Goal: Transaction & Acquisition: Purchase product/service

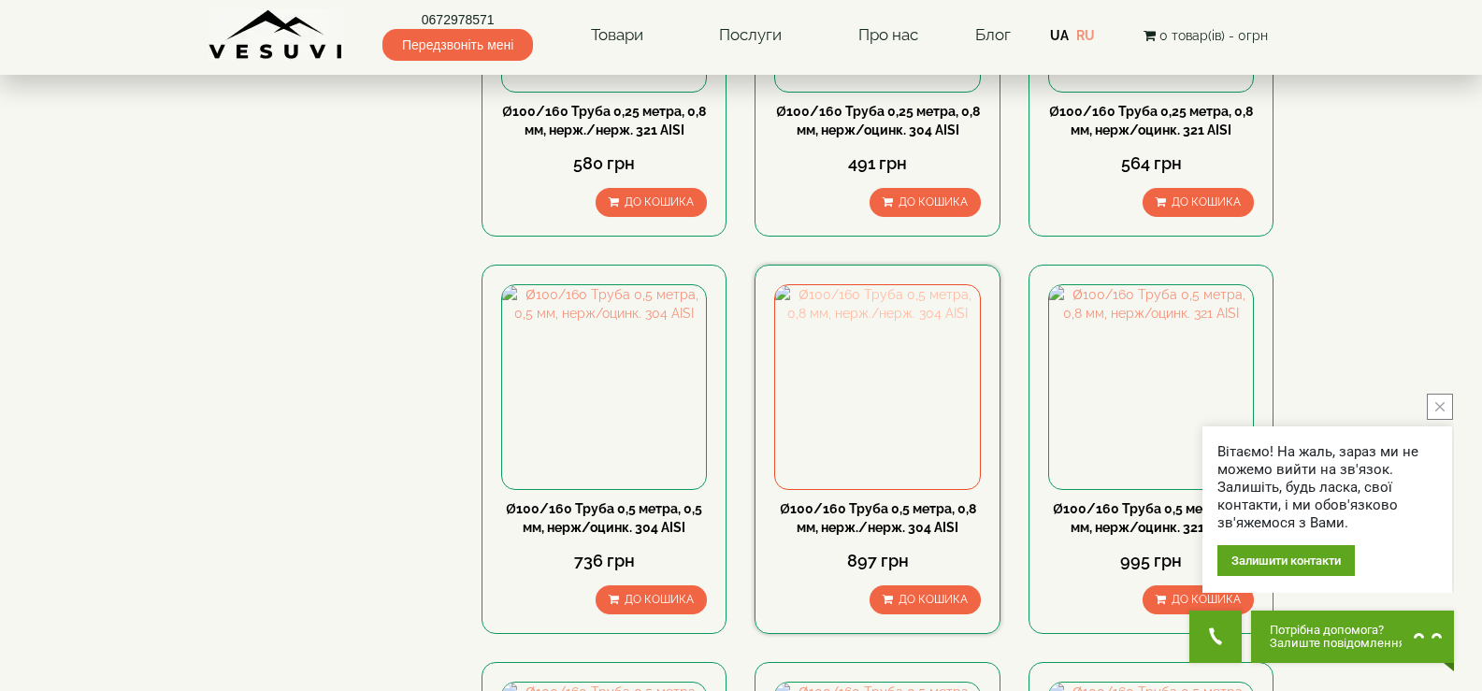
scroll to position [1028, 0]
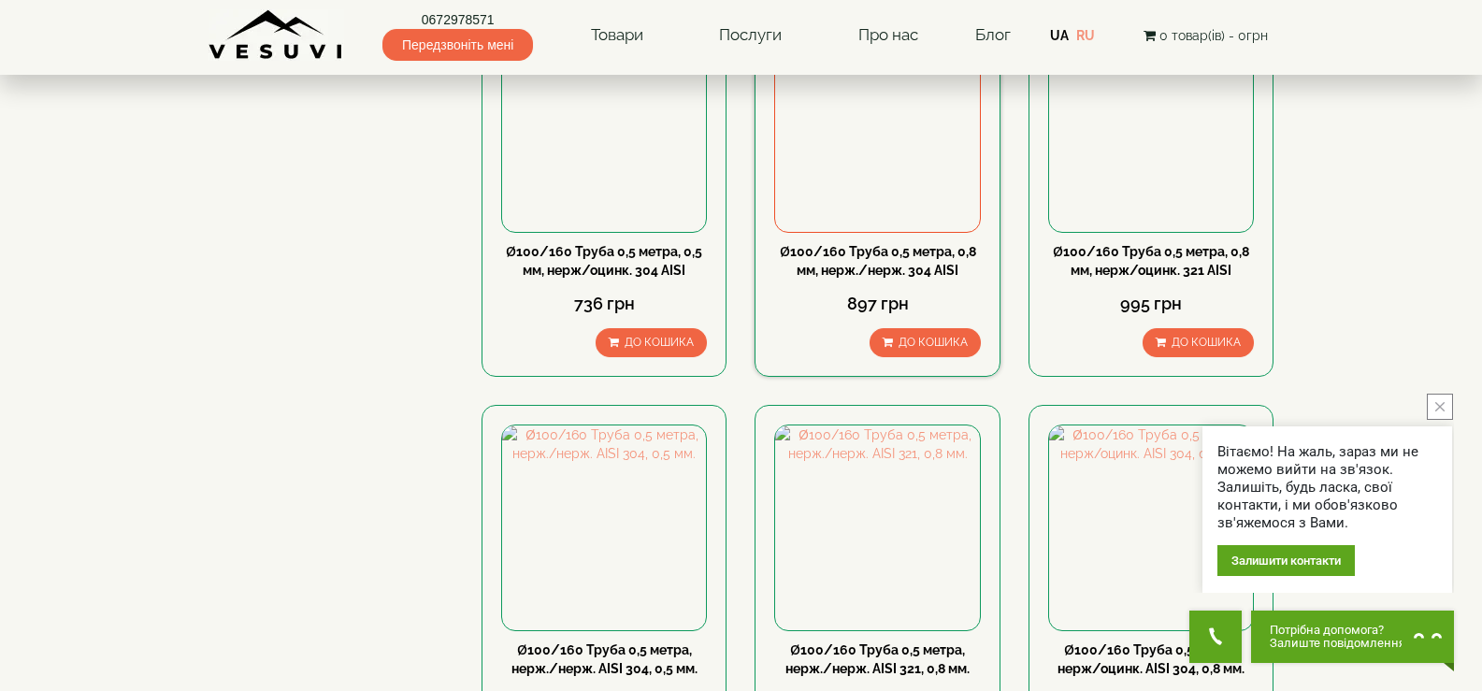
click at [892, 186] on img at bounding box center [877, 130] width 204 height 204
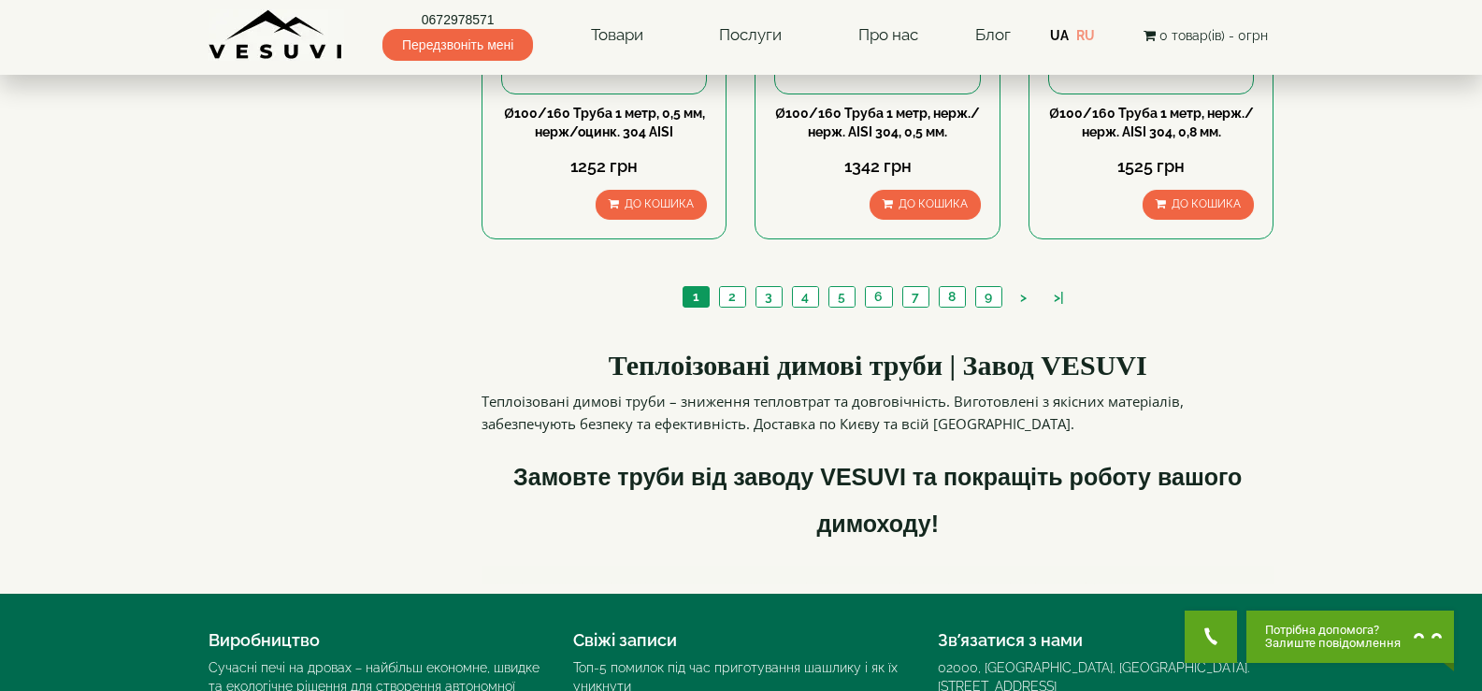
scroll to position [1963, 0]
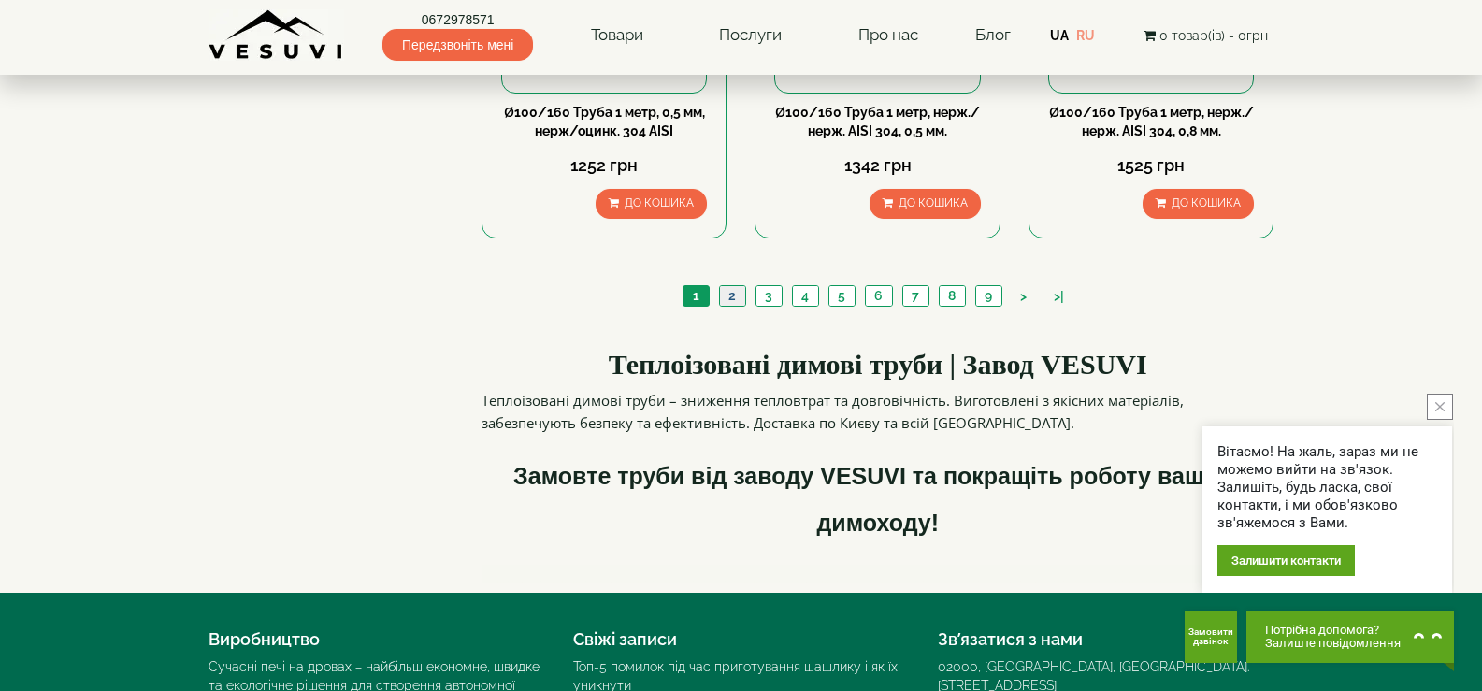
click at [739, 295] on link "2" at bounding box center [732, 296] width 26 height 20
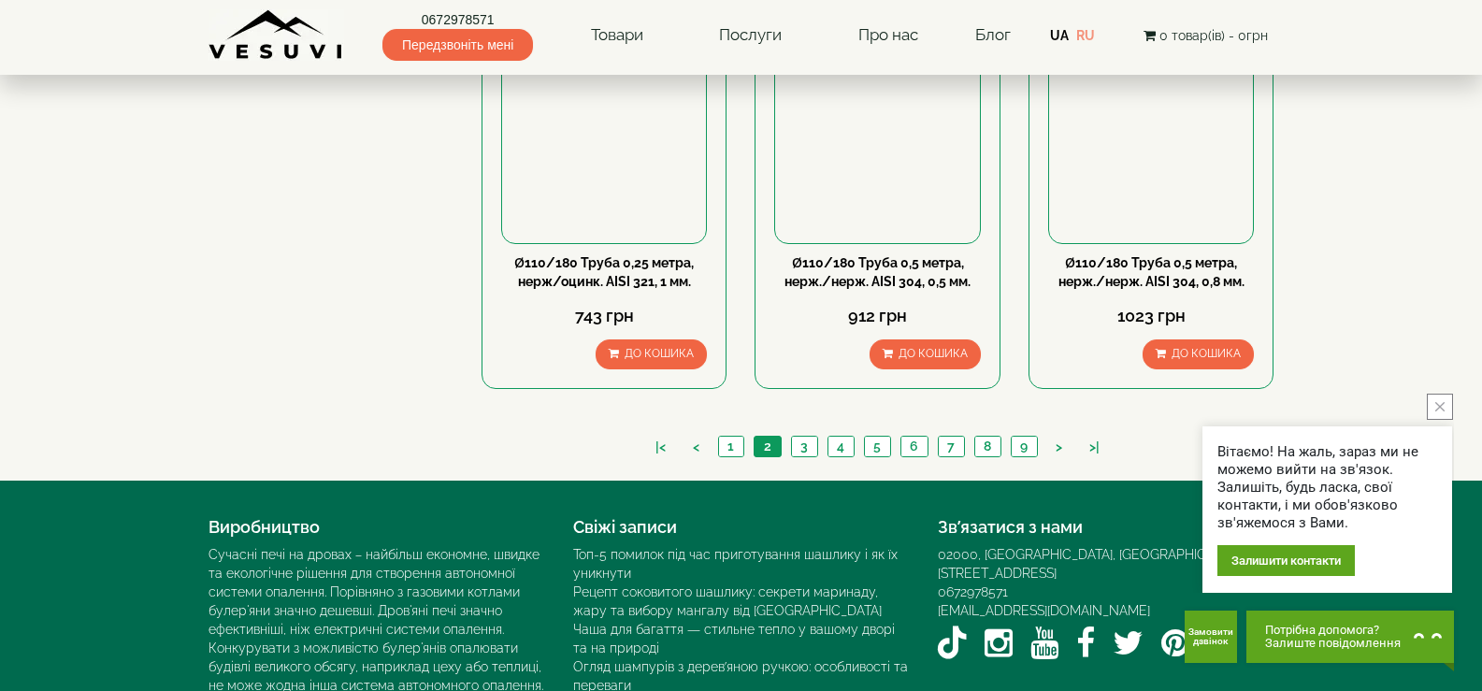
scroll to position [1870, 0]
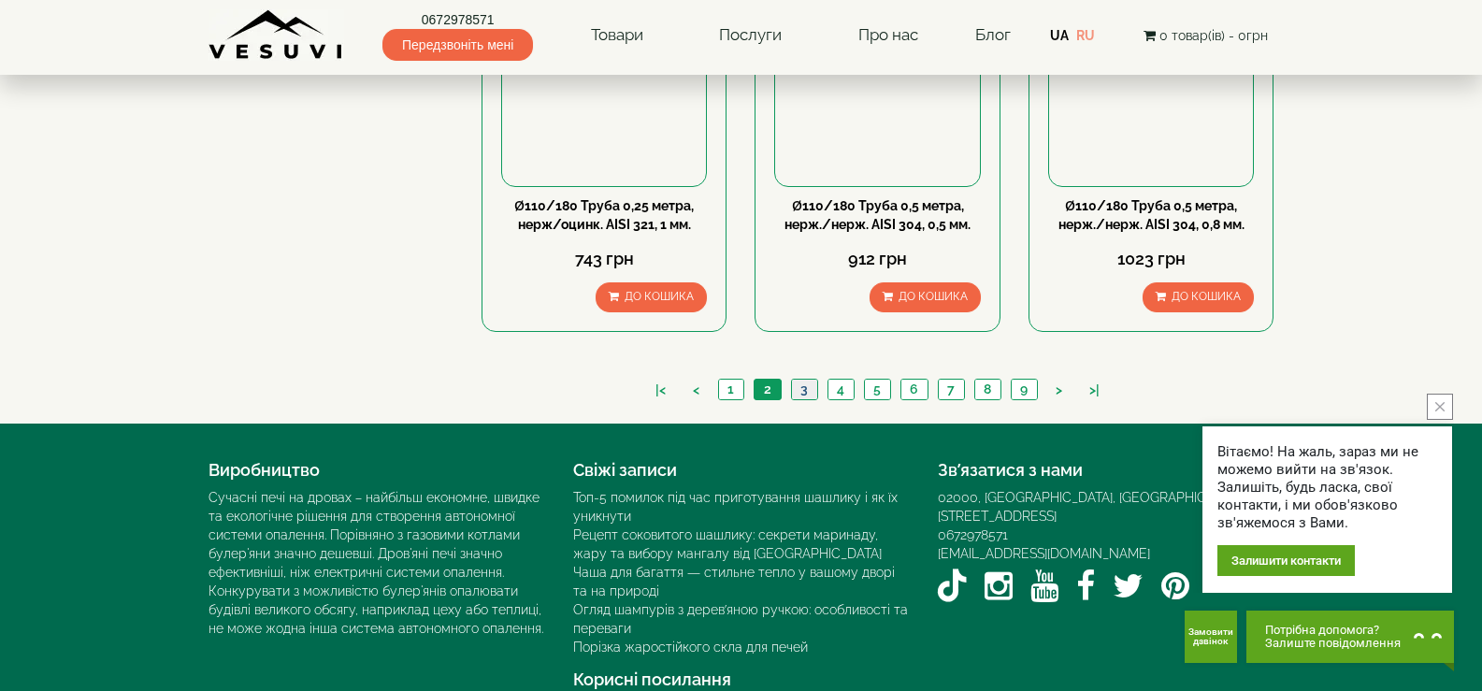
click at [808, 389] on link "3" at bounding box center [804, 390] width 26 height 20
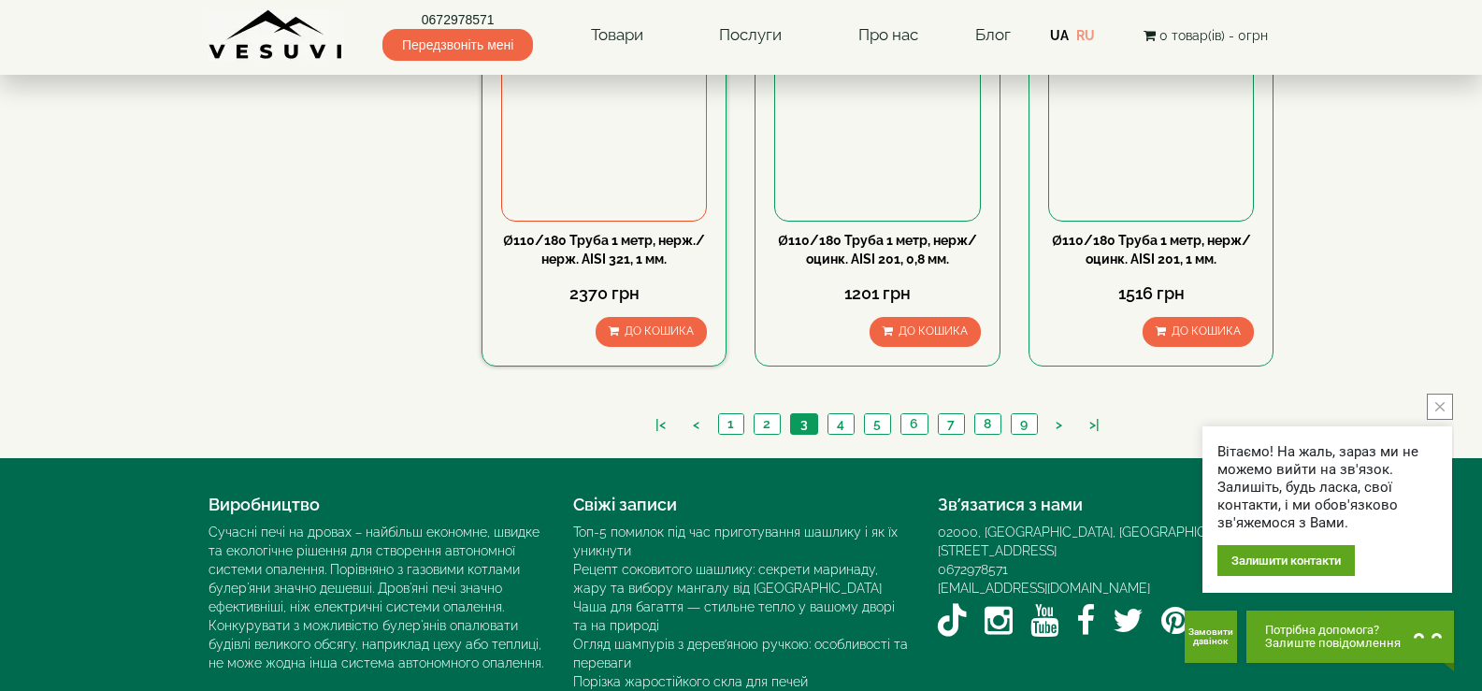
scroll to position [1870, 0]
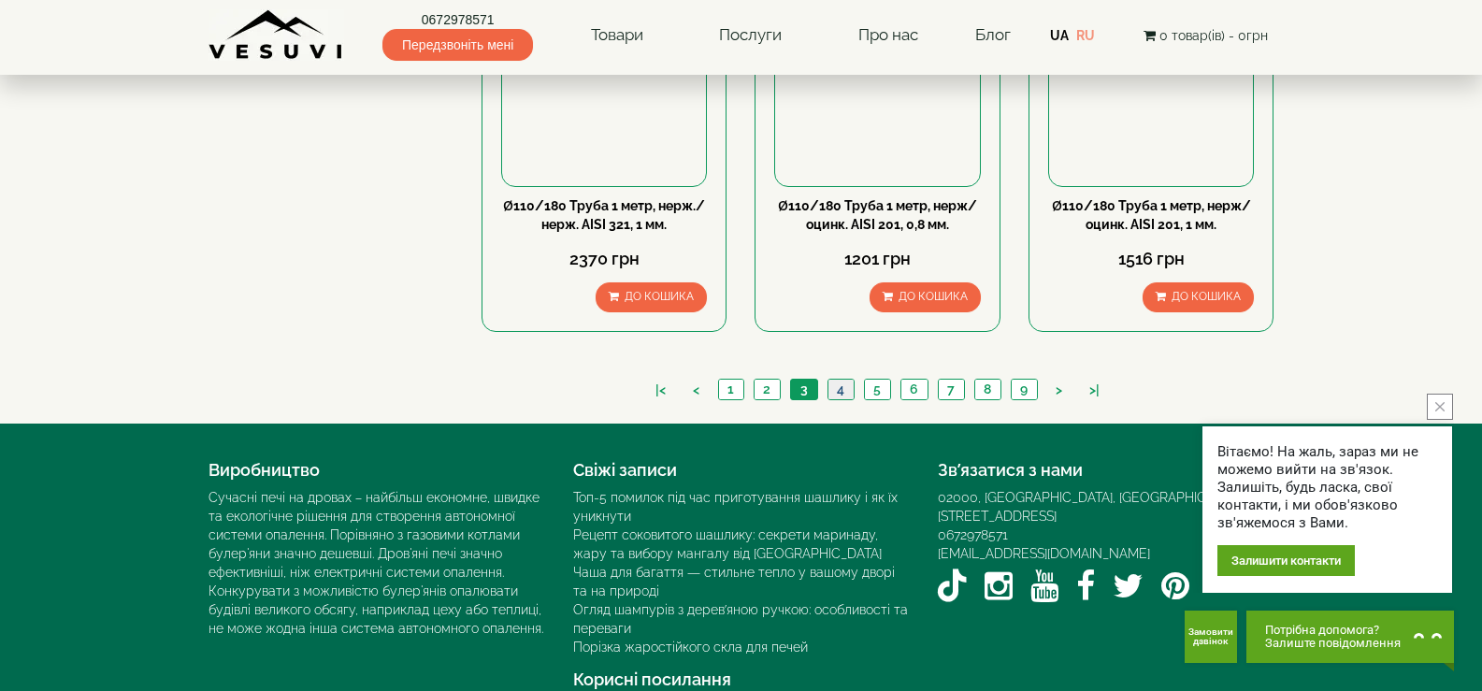
click at [845, 389] on link "4" at bounding box center [840, 390] width 26 height 20
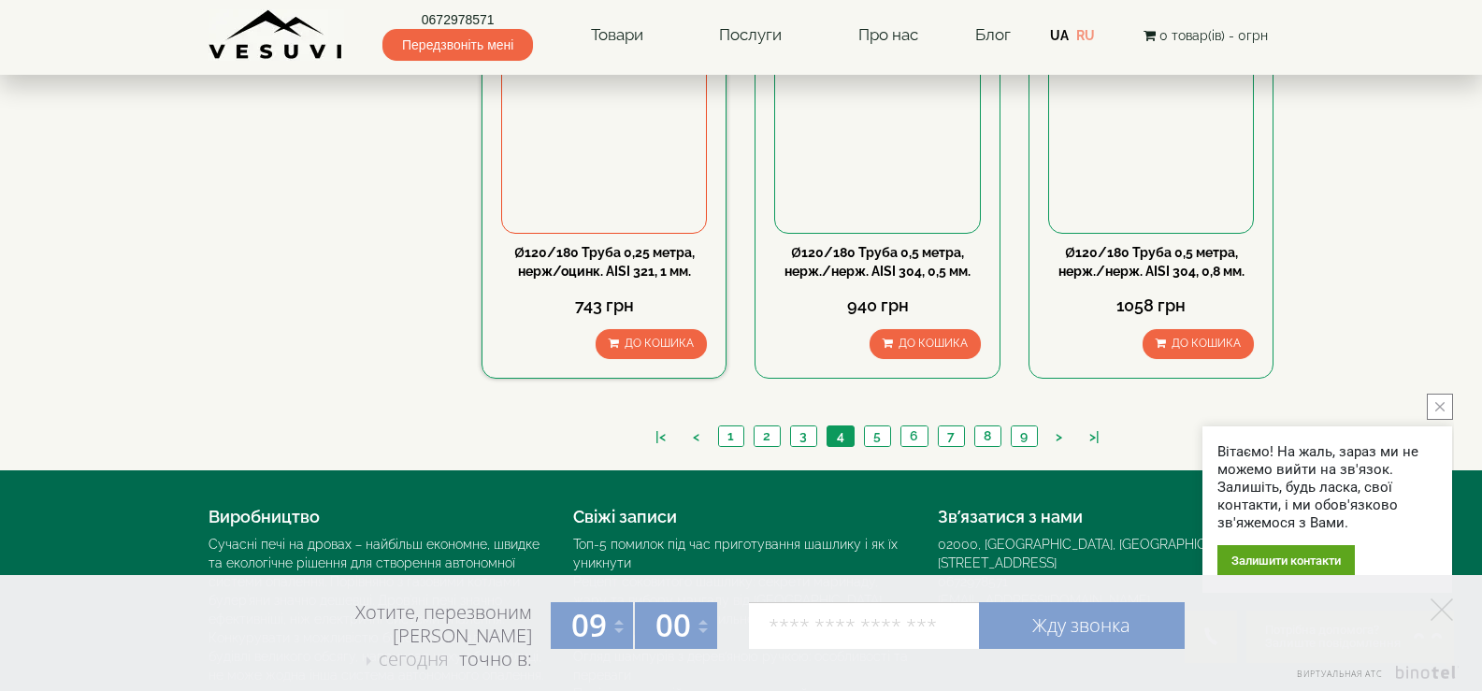
scroll to position [1870, 0]
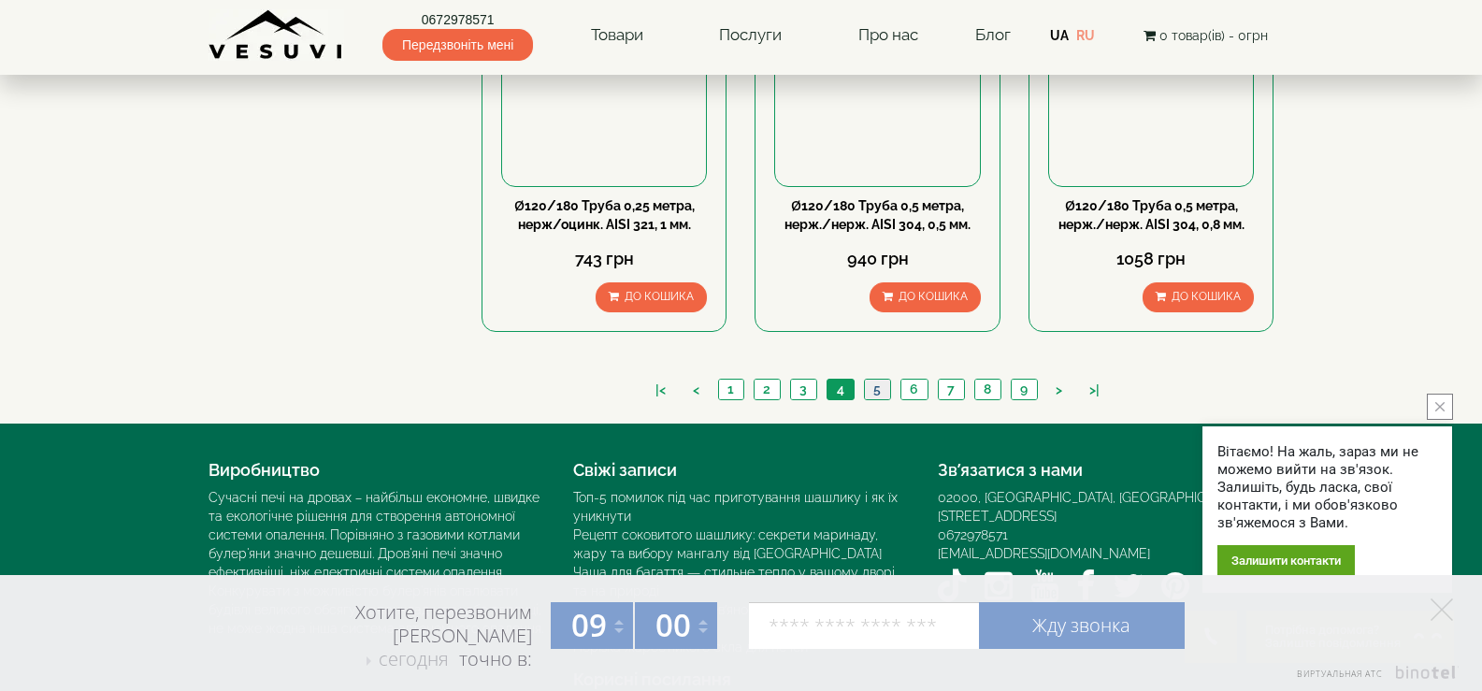
click at [878, 389] on link "5" at bounding box center [877, 390] width 26 height 20
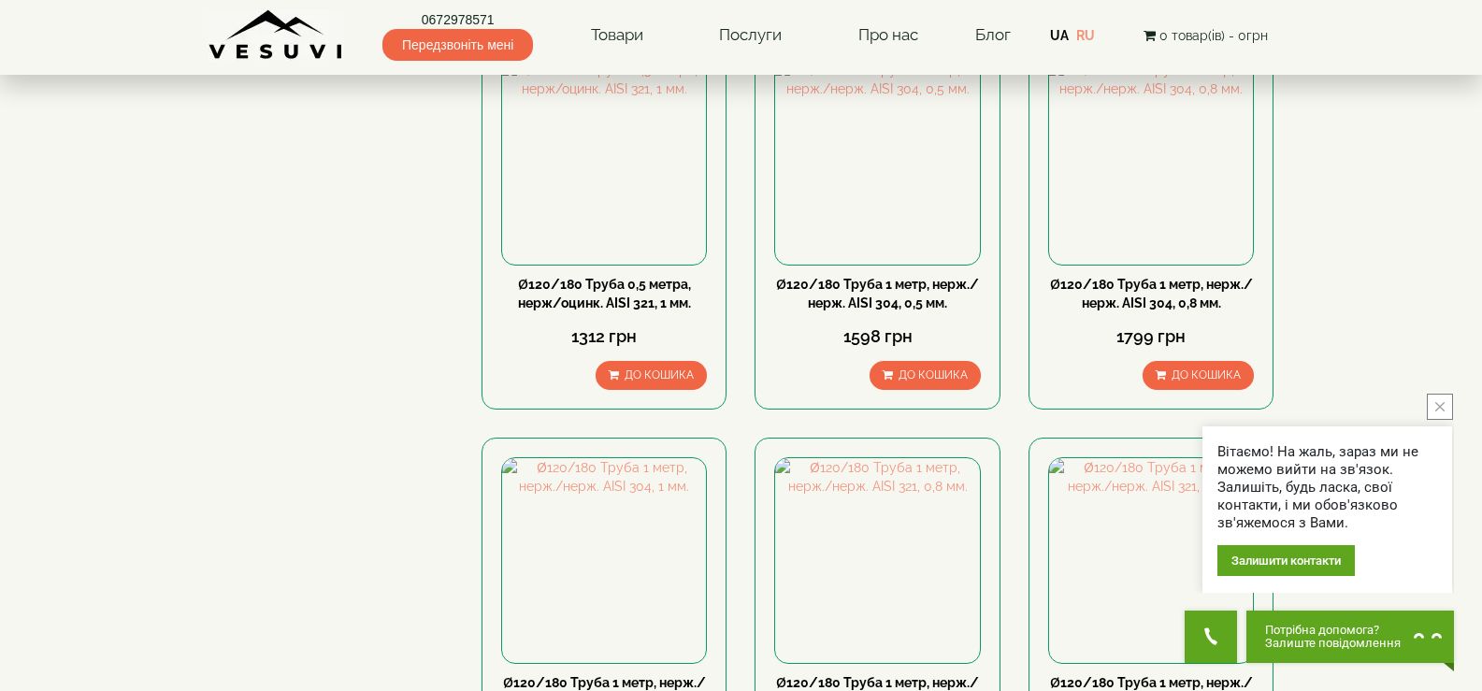
scroll to position [1028, 0]
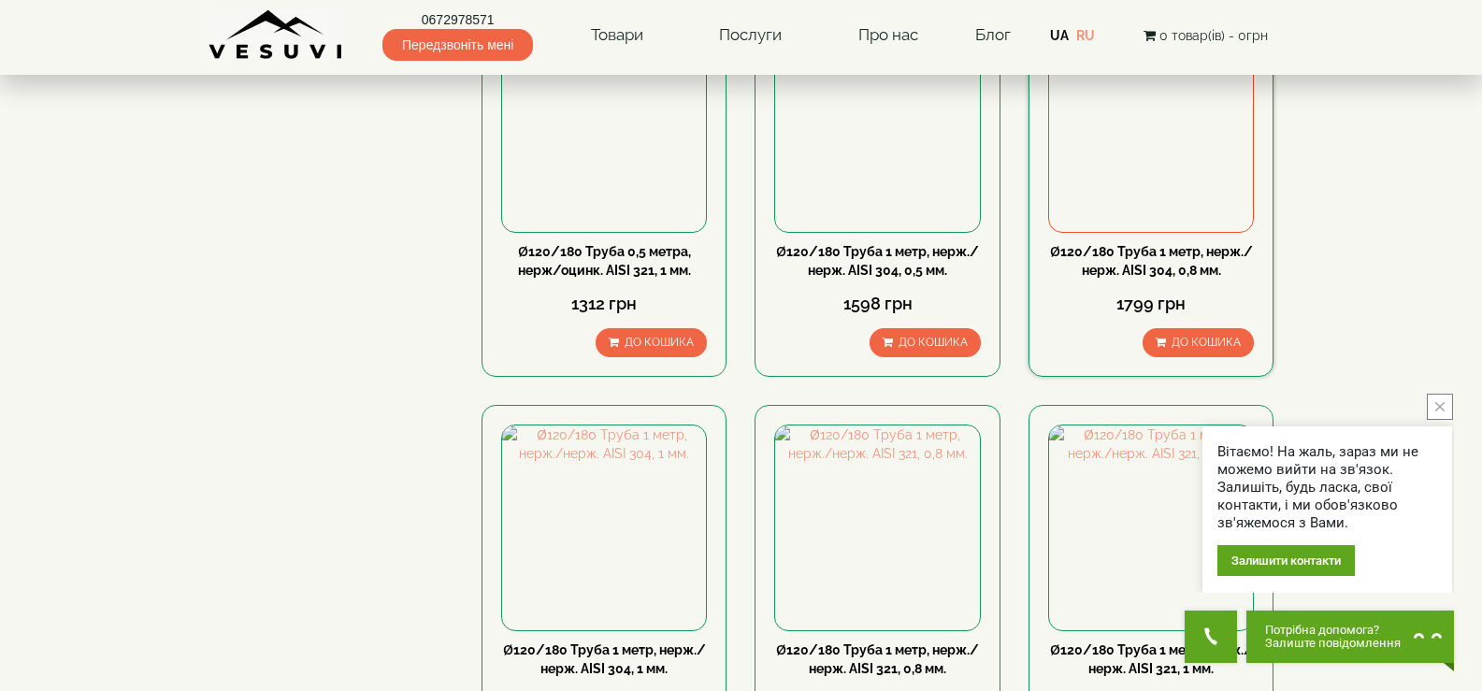
click at [1170, 146] on img at bounding box center [1151, 130] width 204 height 204
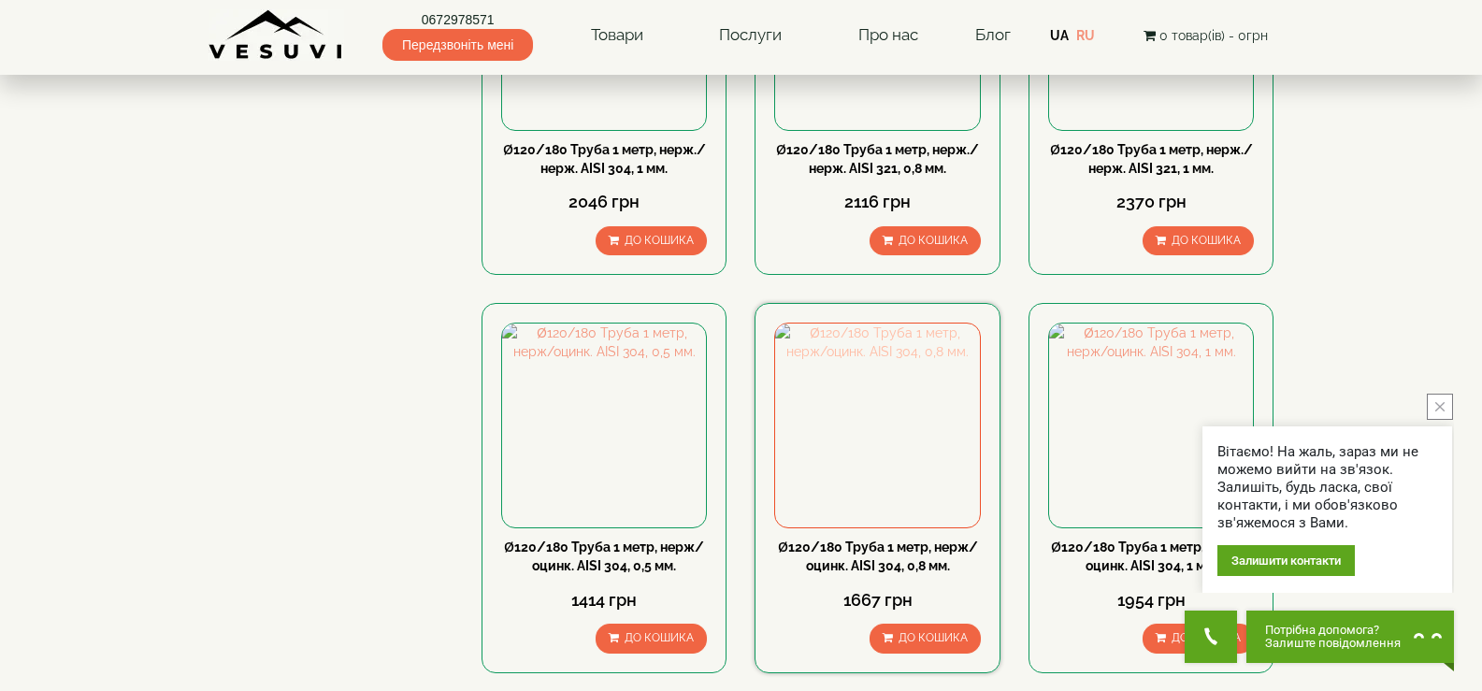
scroll to position [1496, 0]
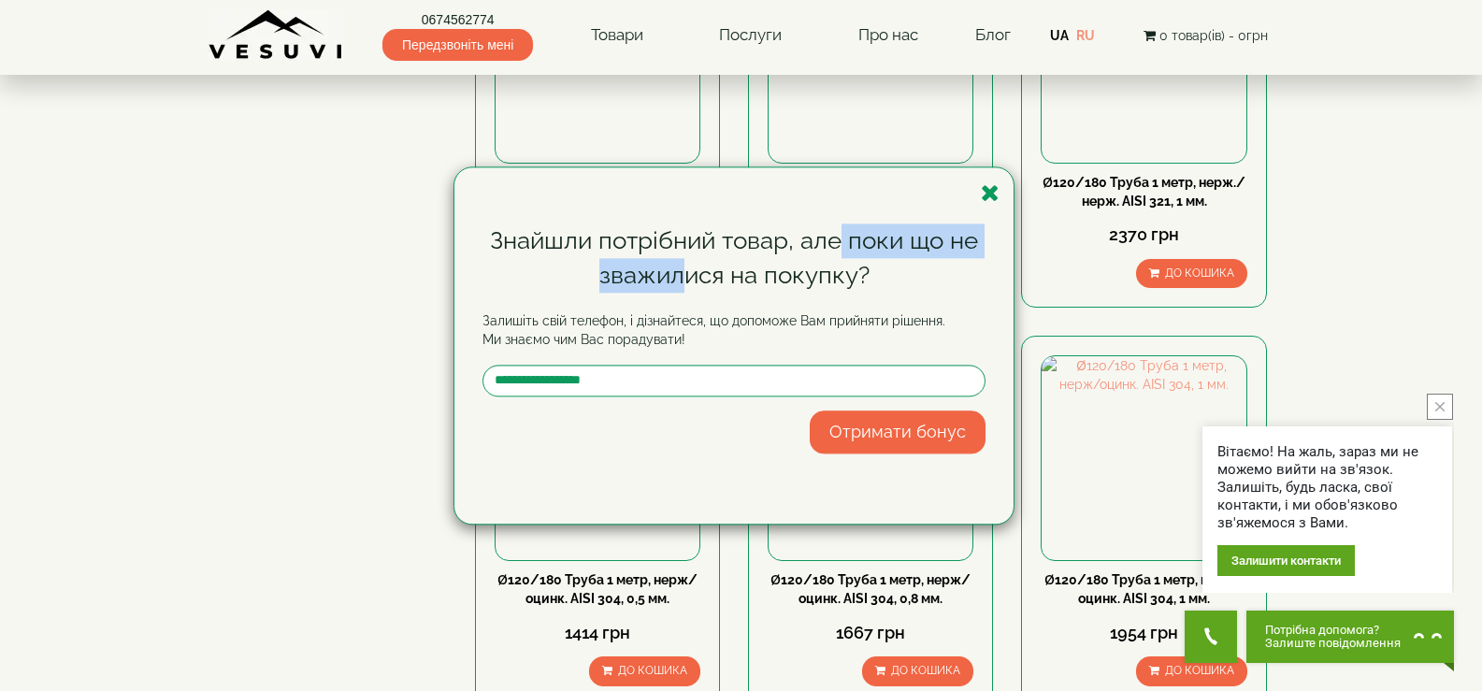
drag, startPoint x: 845, startPoint y: 198, endPoint x: 684, endPoint y: 263, distance: 173.2
click at [684, 263] on div "Знайшли потрібний товар, але поки що не зважилися на покупку? Залишіть свій тел…" at bounding box center [733, 345] width 559 height 356
click at [993, 195] on icon "button" at bounding box center [990, 192] width 19 height 23
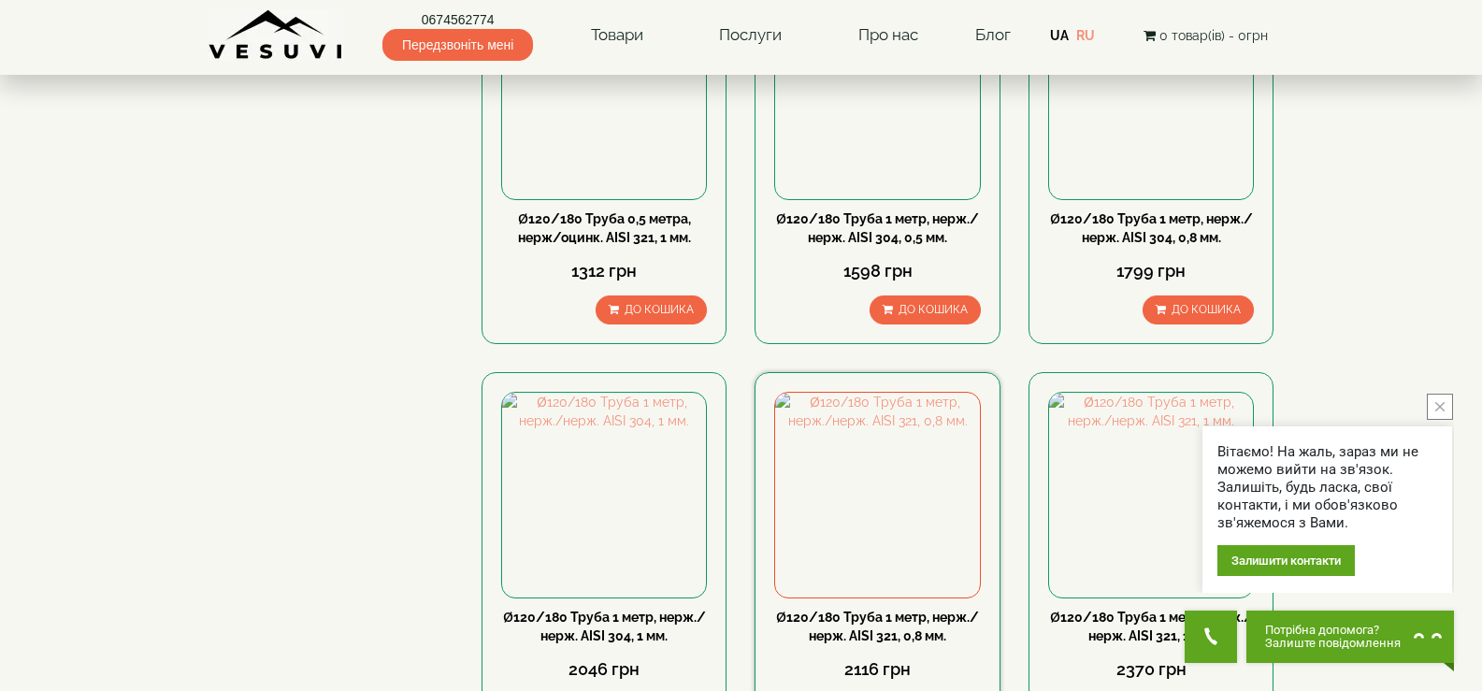
scroll to position [1028, 0]
